Goal: Task Accomplishment & Management: Manage account settings

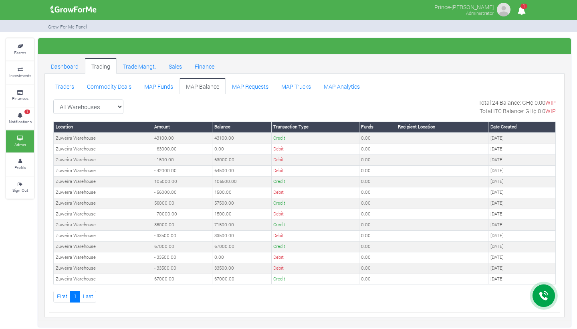
click at [196, 87] on link "MAP Balance" at bounding box center [203, 86] width 46 height 16
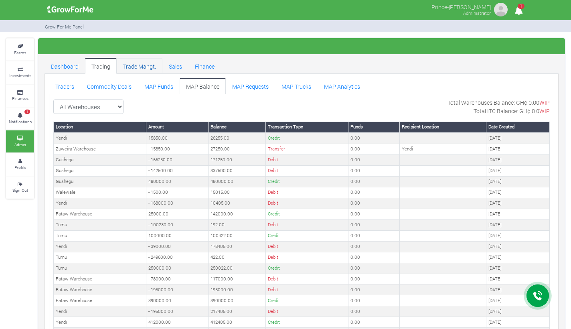
click at [138, 65] on link "Trade Mangt." at bounding box center [140, 66] width 46 height 16
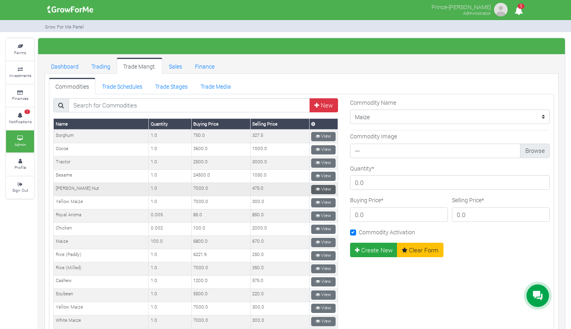
click at [315, 187] on icon at bounding box center [317, 189] width 4 height 4
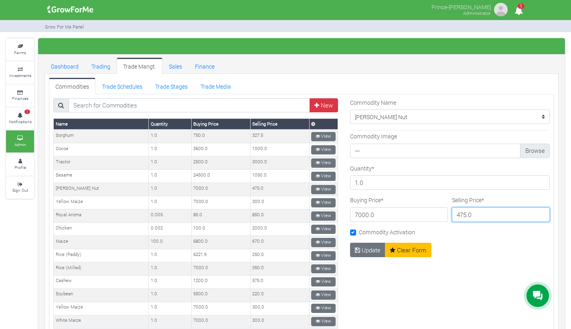
click at [462, 216] on input "475.0" at bounding box center [501, 214] width 98 height 14
type input "486.0"
click at [370, 248] on button "Update" at bounding box center [368, 250] width 36 height 14
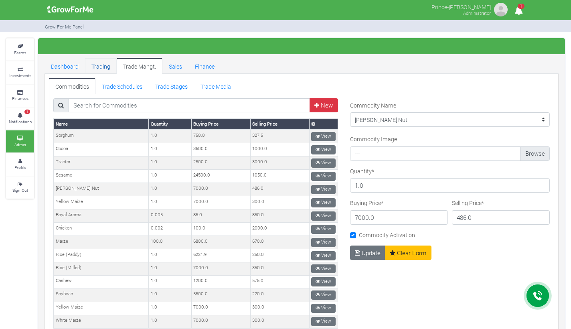
click at [103, 65] on link "Trading" at bounding box center [101, 66] width 32 height 16
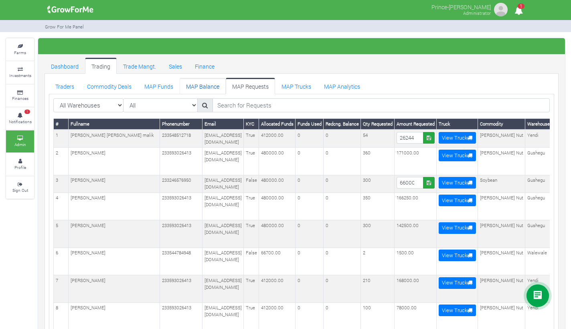
click at [195, 84] on link "MAP Balance" at bounding box center [203, 86] width 46 height 16
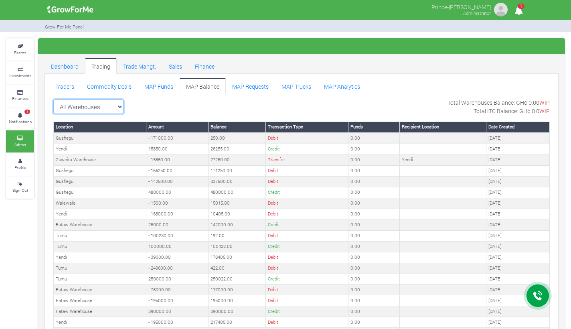
select select "?warehouse=13"
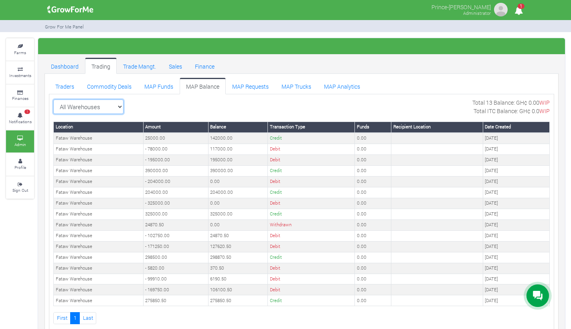
select select "?warehouse=1"
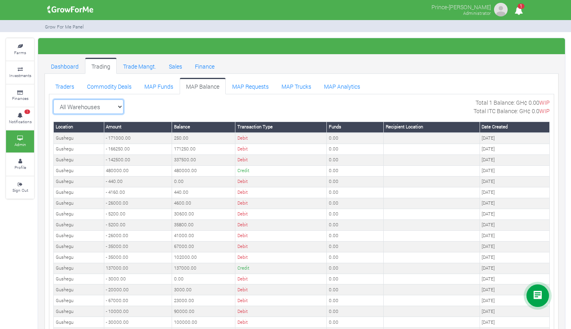
select select "?warehouse=7"
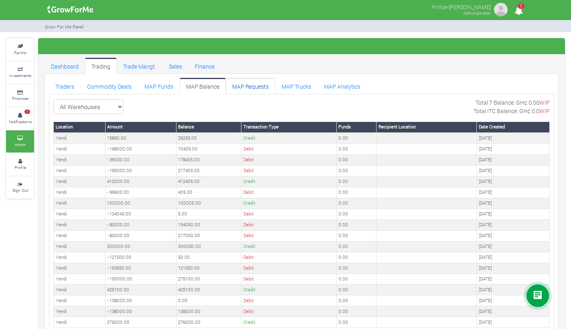
click at [245, 86] on link "MAP Requests" at bounding box center [250, 86] width 49 height 16
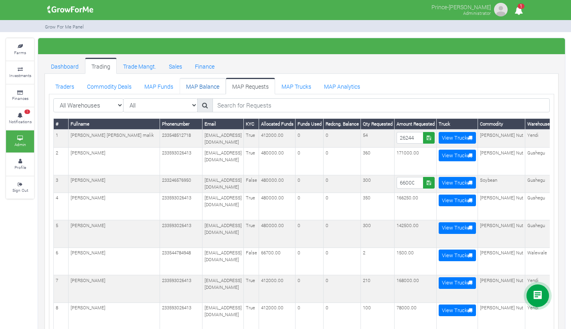
click at [196, 87] on link "MAP Balance" at bounding box center [203, 86] width 46 height 16
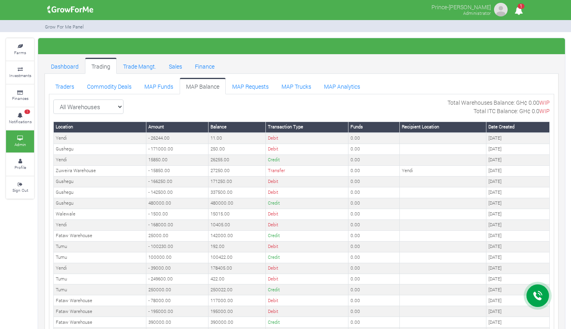
select select "?warehouse=9"
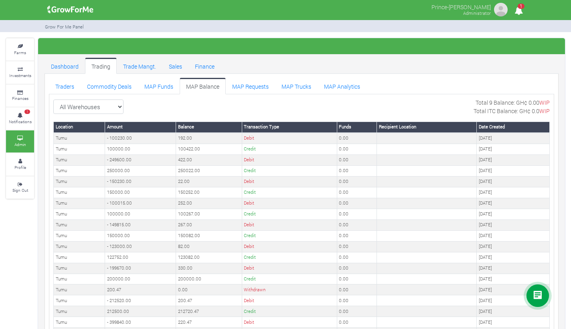
click at [236, 41] on div at bounding box center [301, 46] width 527 height 16
click at [130, 67] on link "Trade Mangt." at bounding box center [140, 66] width 46 height 16
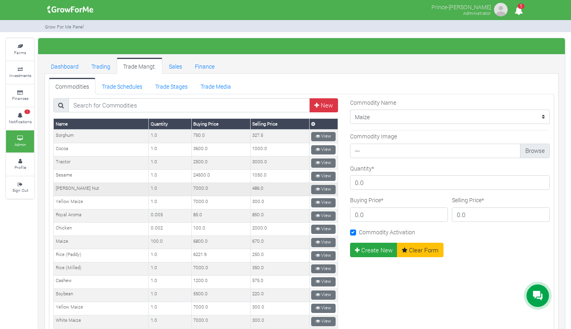
click at [309, 186] on td "View" at bounding box center [323, 189] width 28 height 13
click at [311, 186] on link "View" at bounding box center [323, 189] width 24 height 9
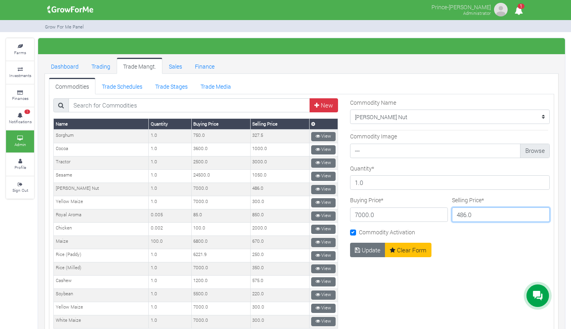
click at [461, 213] on input "486.0" at bounding box center [501, 214] width 98 height 14
type input "415.0"
click at [106, 70] on link "Trading" at bounding box center [101, 66] width 32 height 16
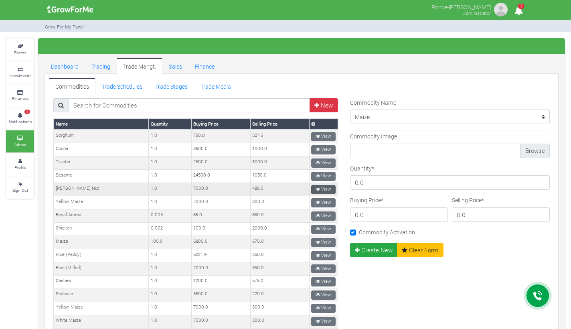
click at [315, 188] on icon at bounding box center [317, 189] width 4 height 4
click at [103, 66] on link "Trading" at bounding box center [101, 66] width 32 height 16
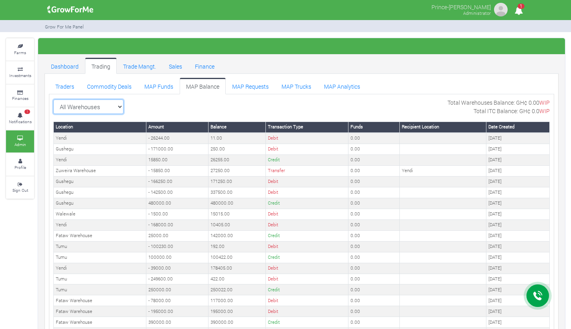
select select "?warehouse=17"
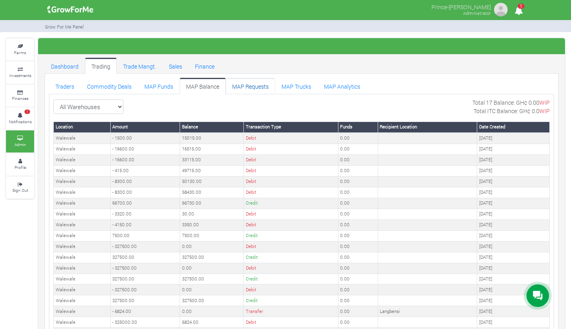
click at [243, 89] on link "MAP Requests" at bounding box center [250, 86] width 49 height 16
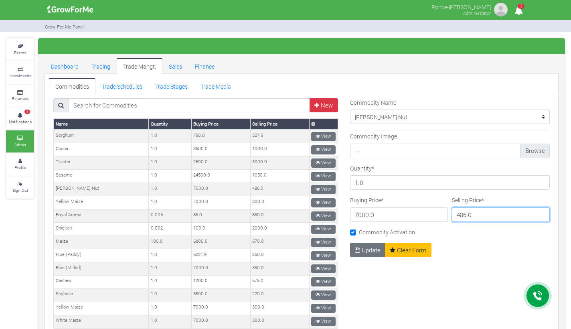
click at [461, 214] on input "486.0" at bounding box center [501, 214] width 98 height 14
type input "415.0"
click at [372, 247] on button "Update" at bounding box center [368, 250] width 36 height 14
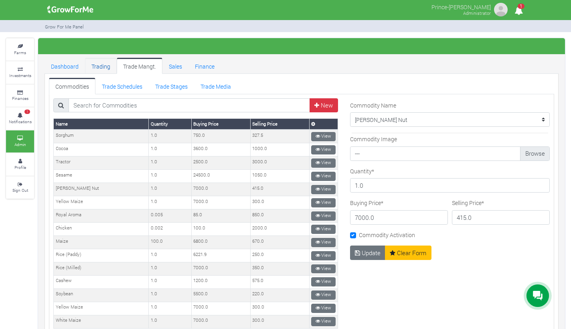
click at [105, 68] on link "Trading" at bounding box center [101, 66] width 32 height 16
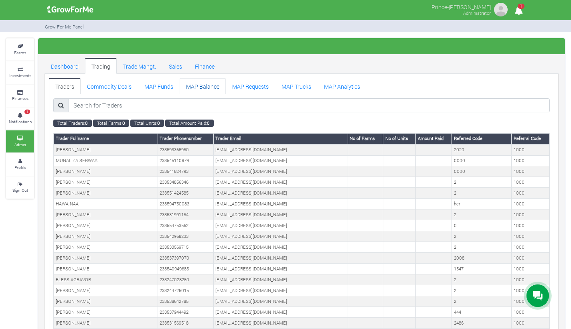
click at [201, 84] on link "MAP Balance" at bounding box center [203, 86] width 46 height 16
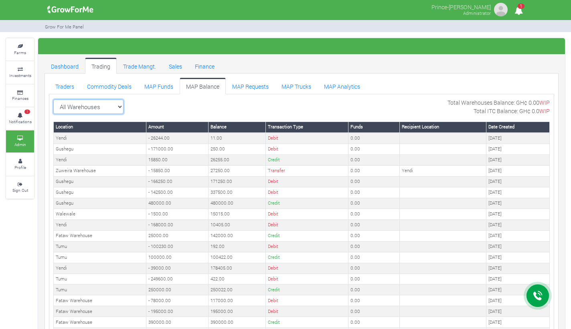
select select "?warehouse=13"
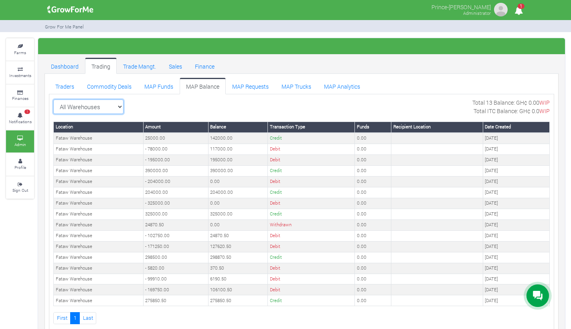
select select "?warehouse=9"
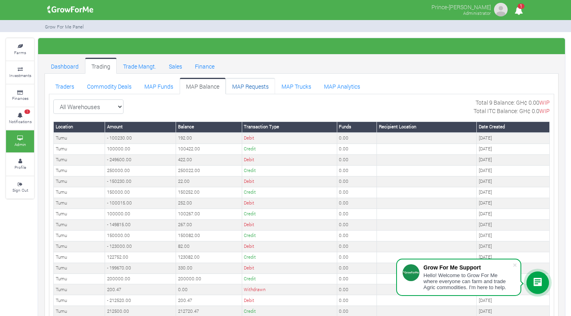
click at [252, 89] on link "MAP Requests" at bounding box center [250, 86] width 49 height 16
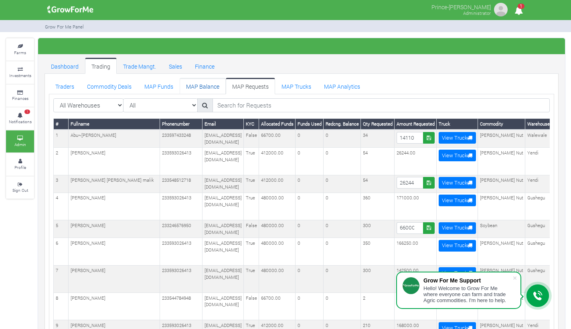
click at [204, 87] on link "MAP Balance" at bounding box center [203, 86] width 46 height 16
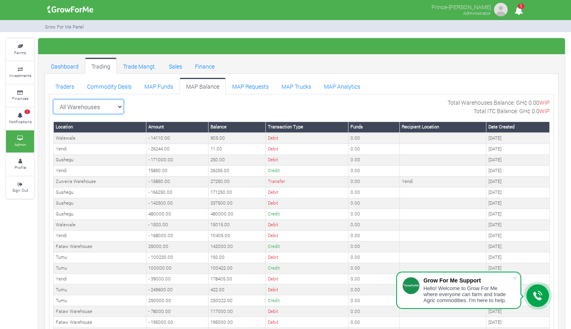
select select "?warehouse=17"
